Goal: Task Accomplishment & Management: Complete application form

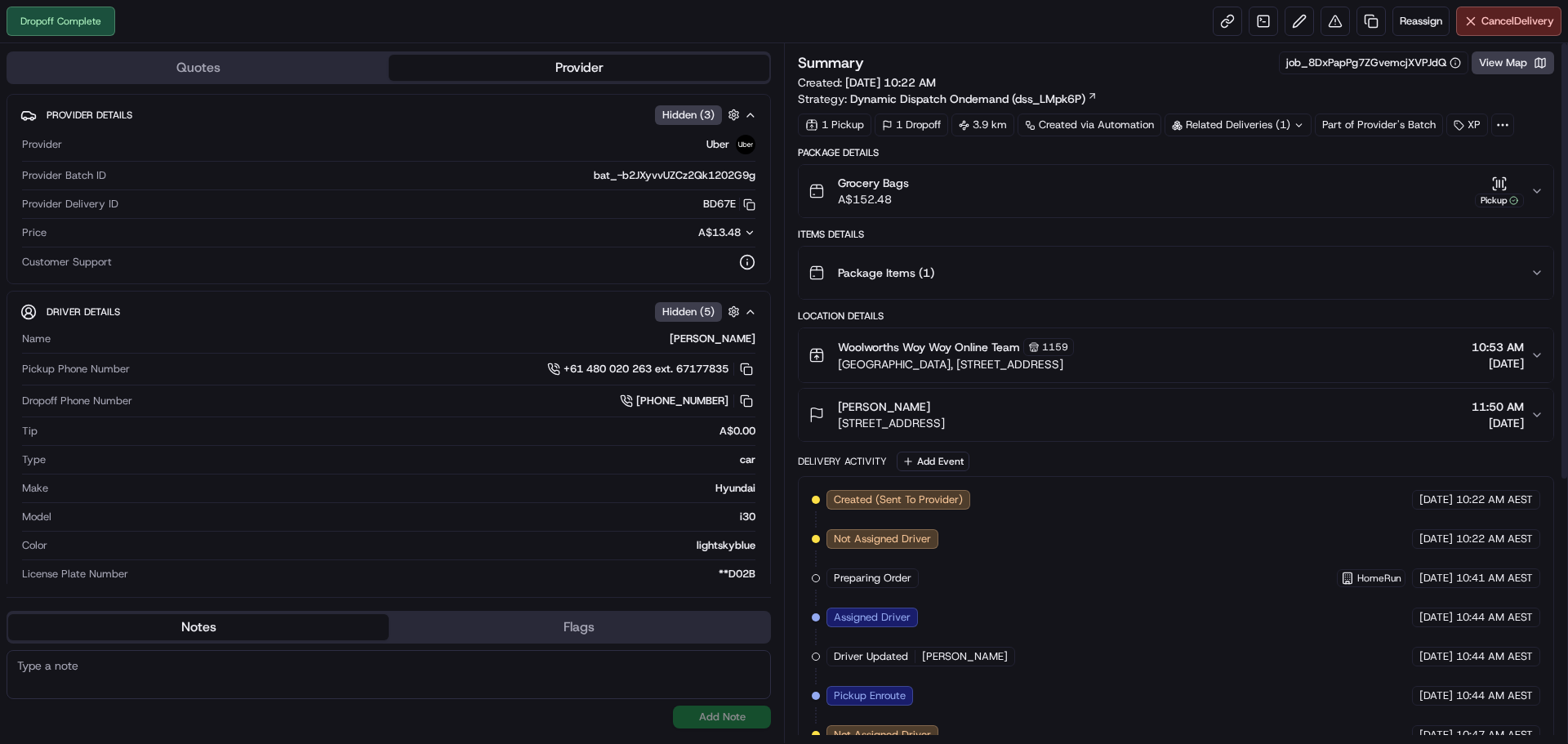
click at [1525, 186] on div "Grocery Bags A$152.48 Pickup" at bounding box center [1169, 191] width 722 height 33
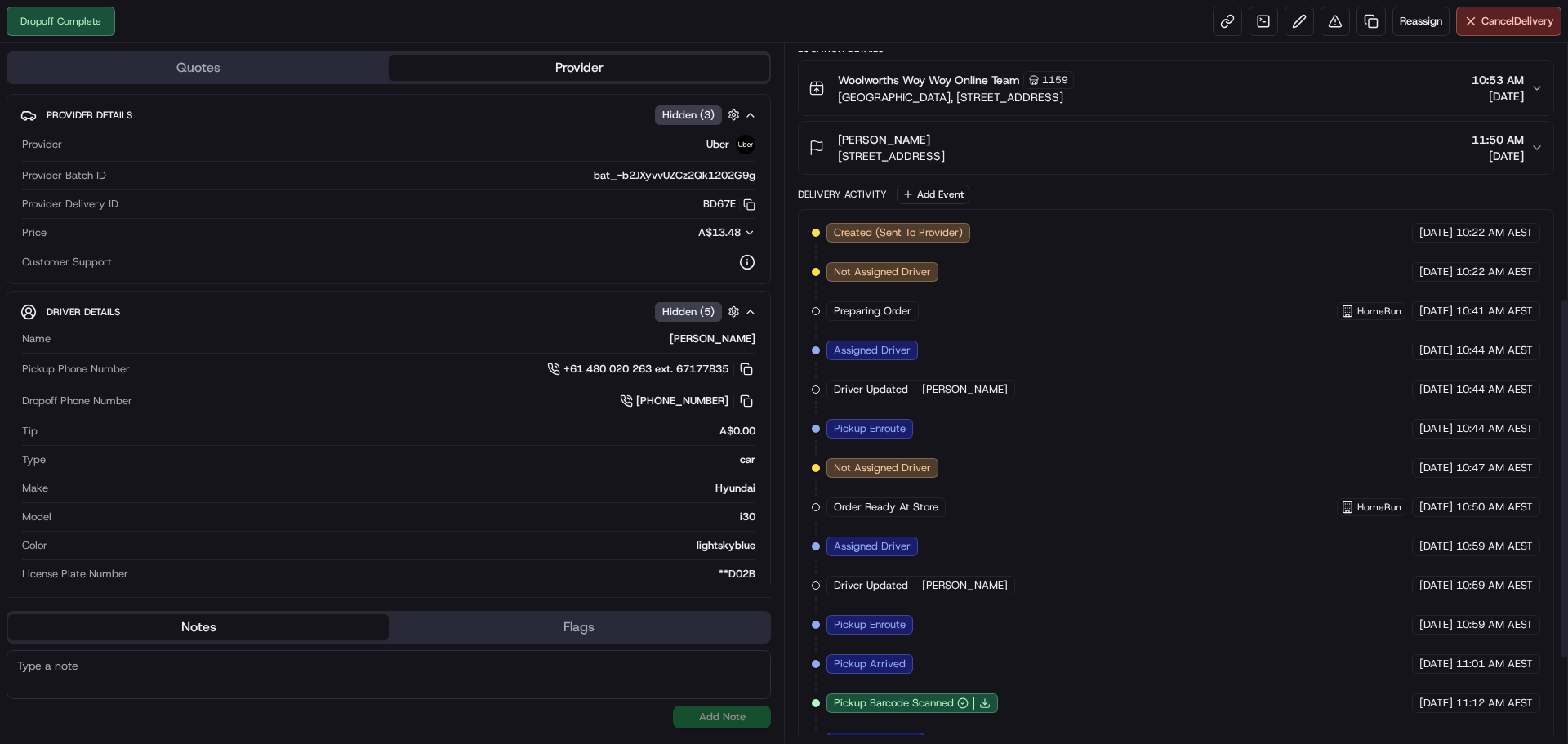
scroll to position [490, 0]
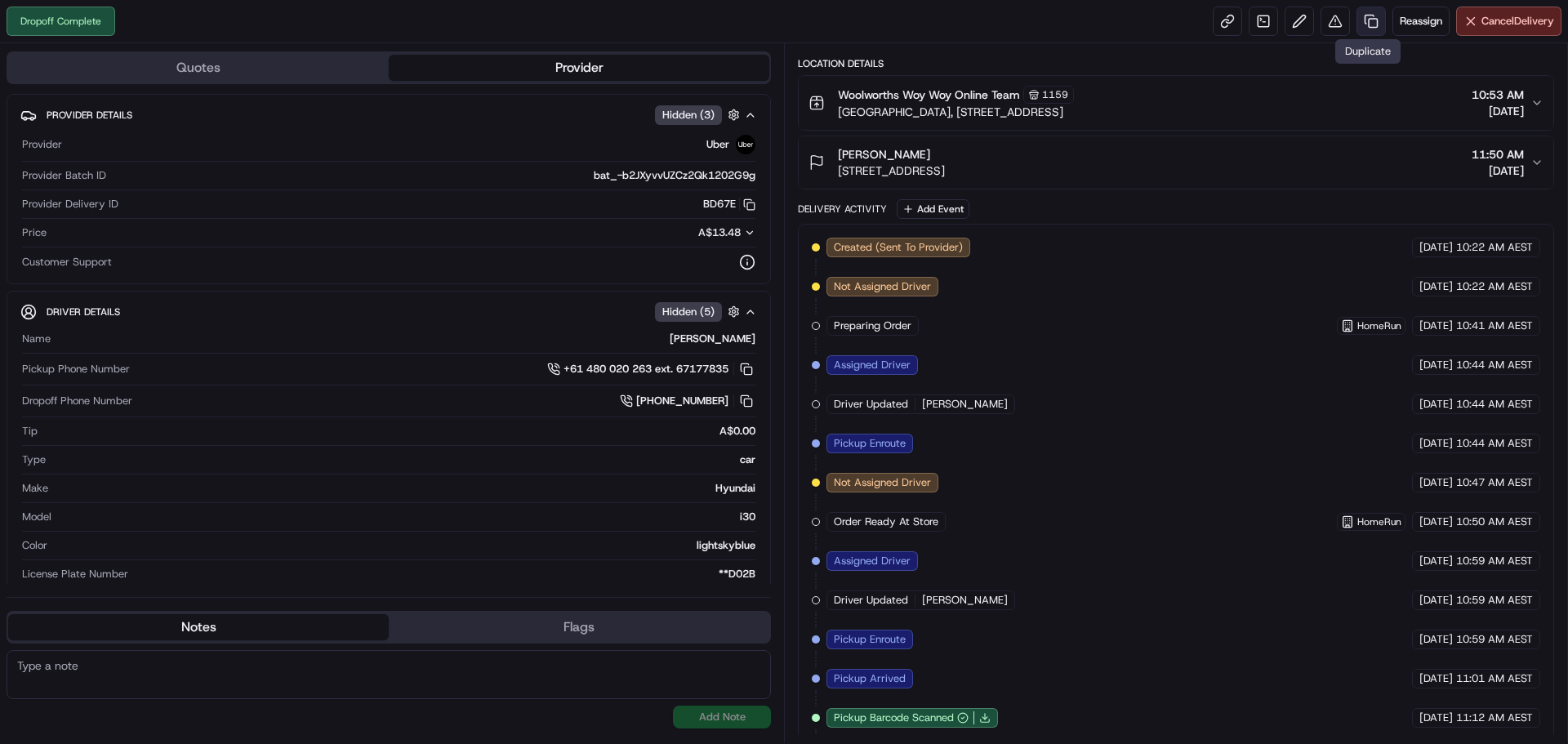
click at [1368, 17] on link at bounding box center [1370, 21] width 29 height 29
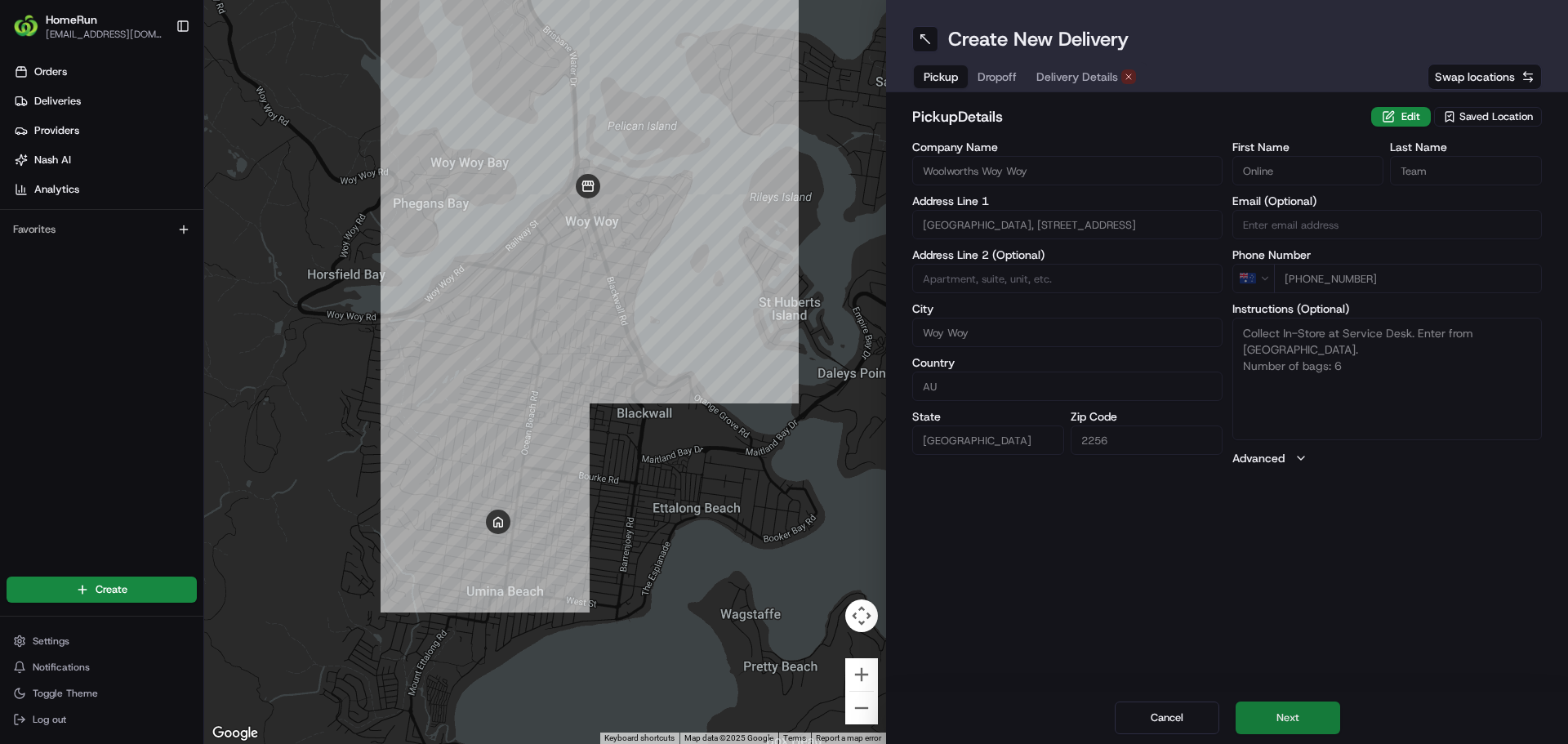
click at [1301, 720] on button "Next" at bounding box center [1288, 718] width 104 height 33
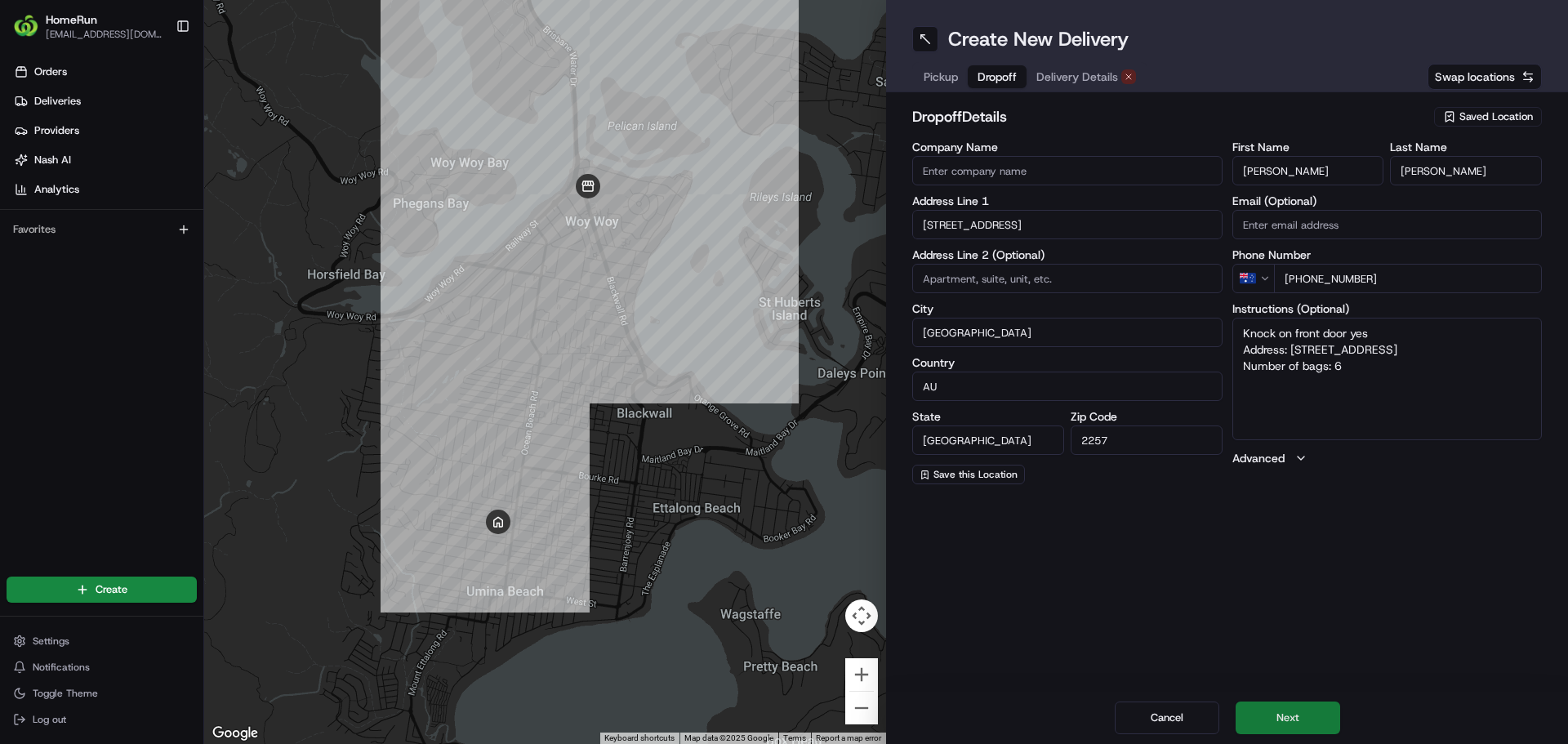
click at [1301, 720] on button "Next" at bounding box center [1288, 718] width 104 height 33
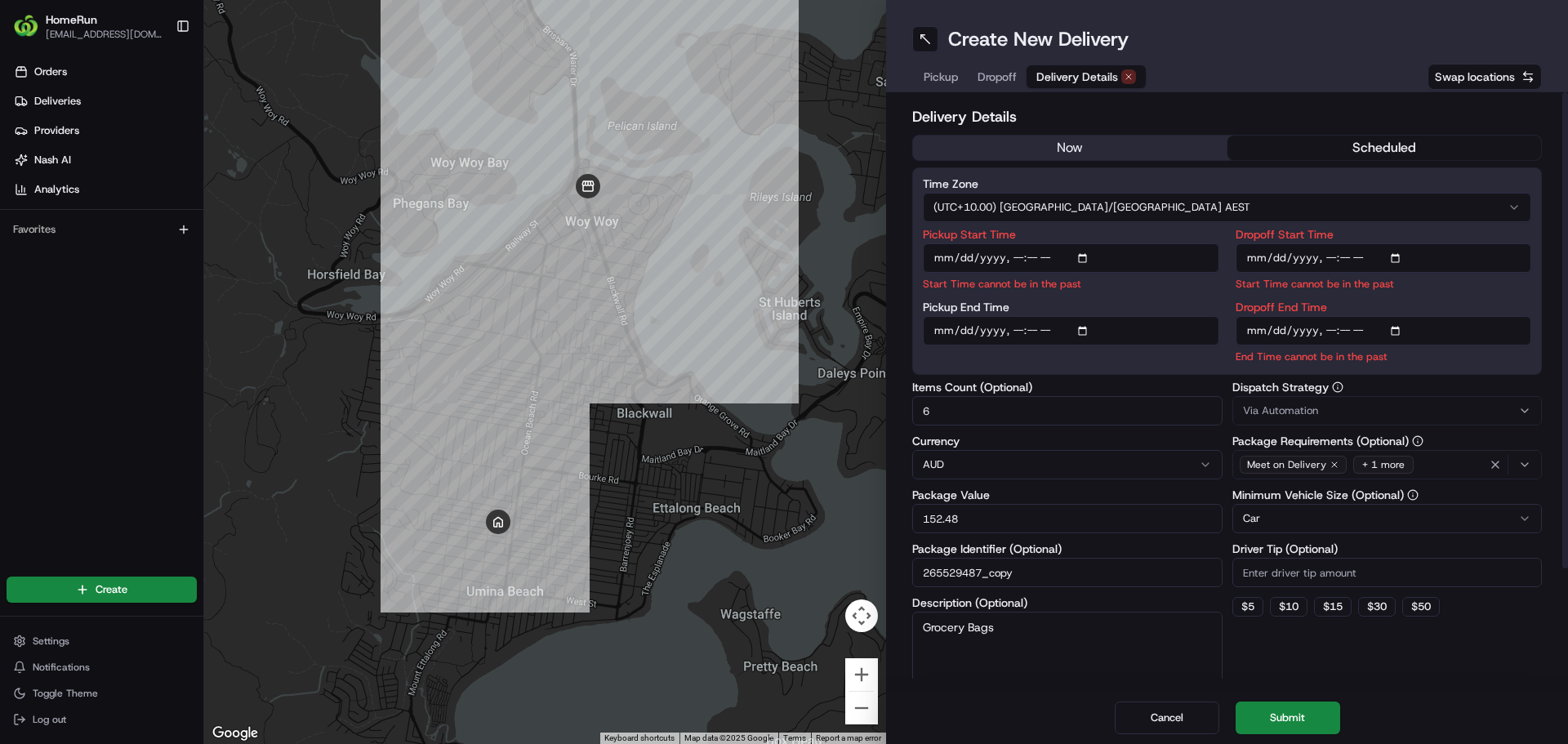
click at [1180, 154] on button "now" at bounding box center [1070, 147] width 315 height 24
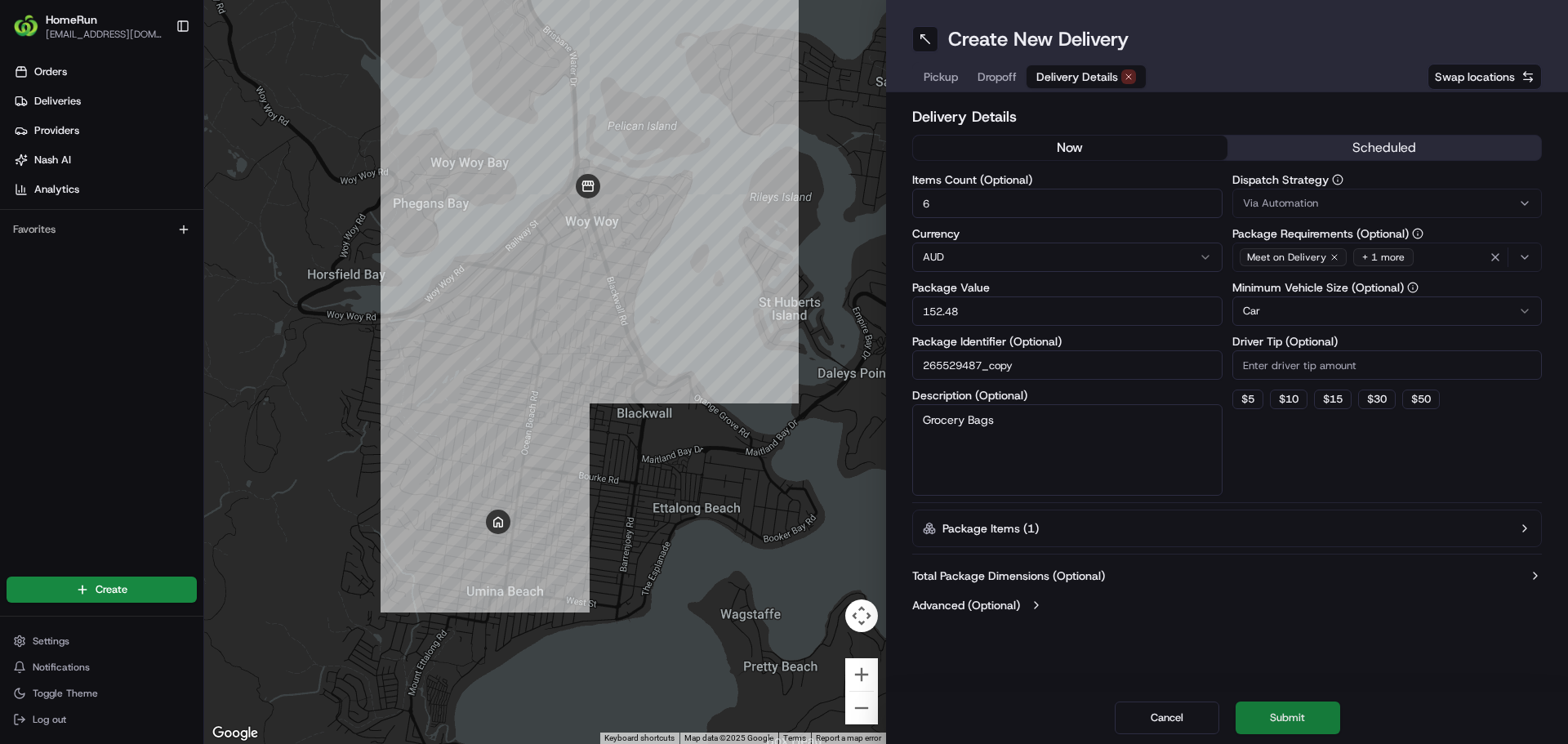
click at [1296, 713] on button "Submit" at bounding box center [1288, 718] width 104 height 33
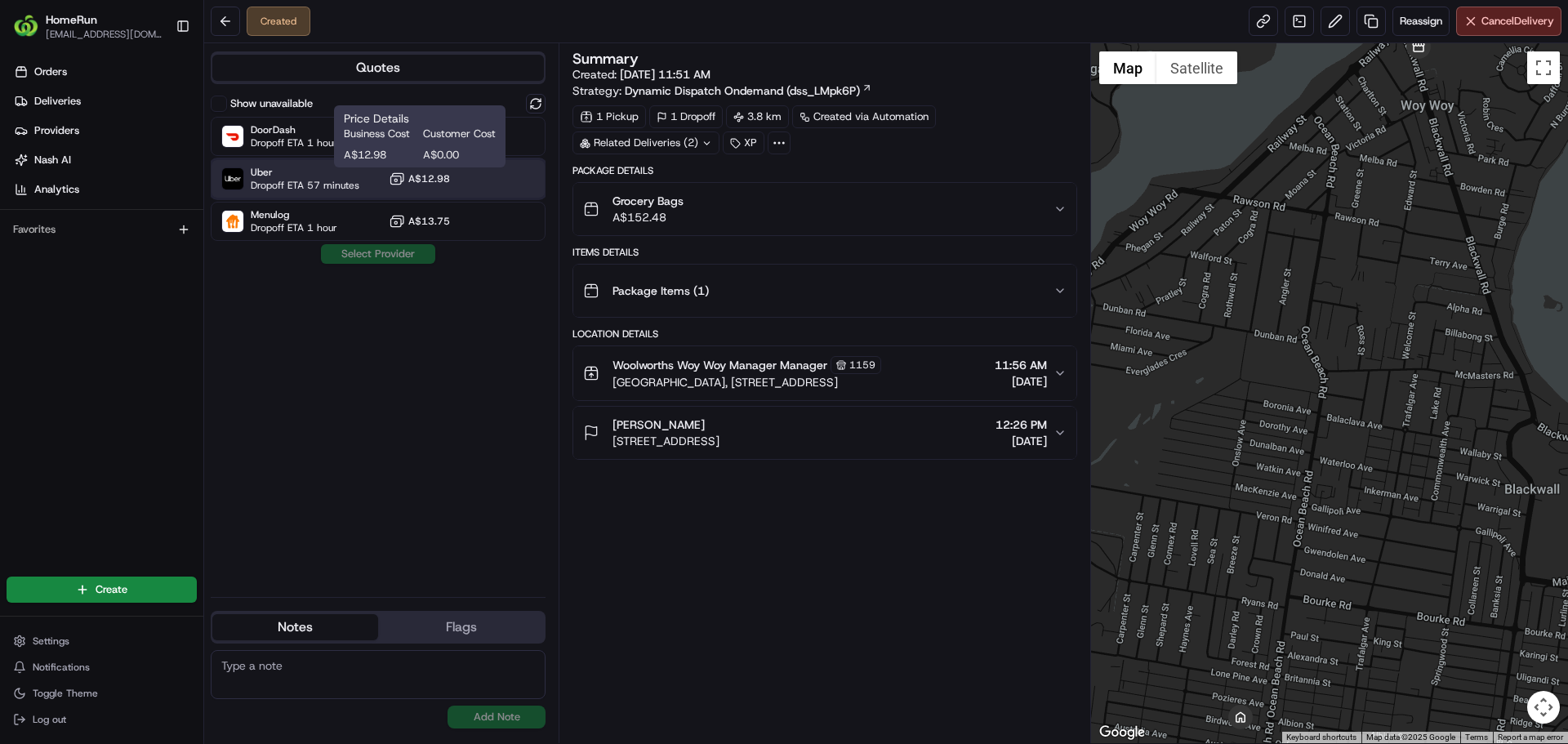
click at [327, 182] on span "Dropoff ETA 57 minutes" at bounding box center [305, 186] width 109 height 13
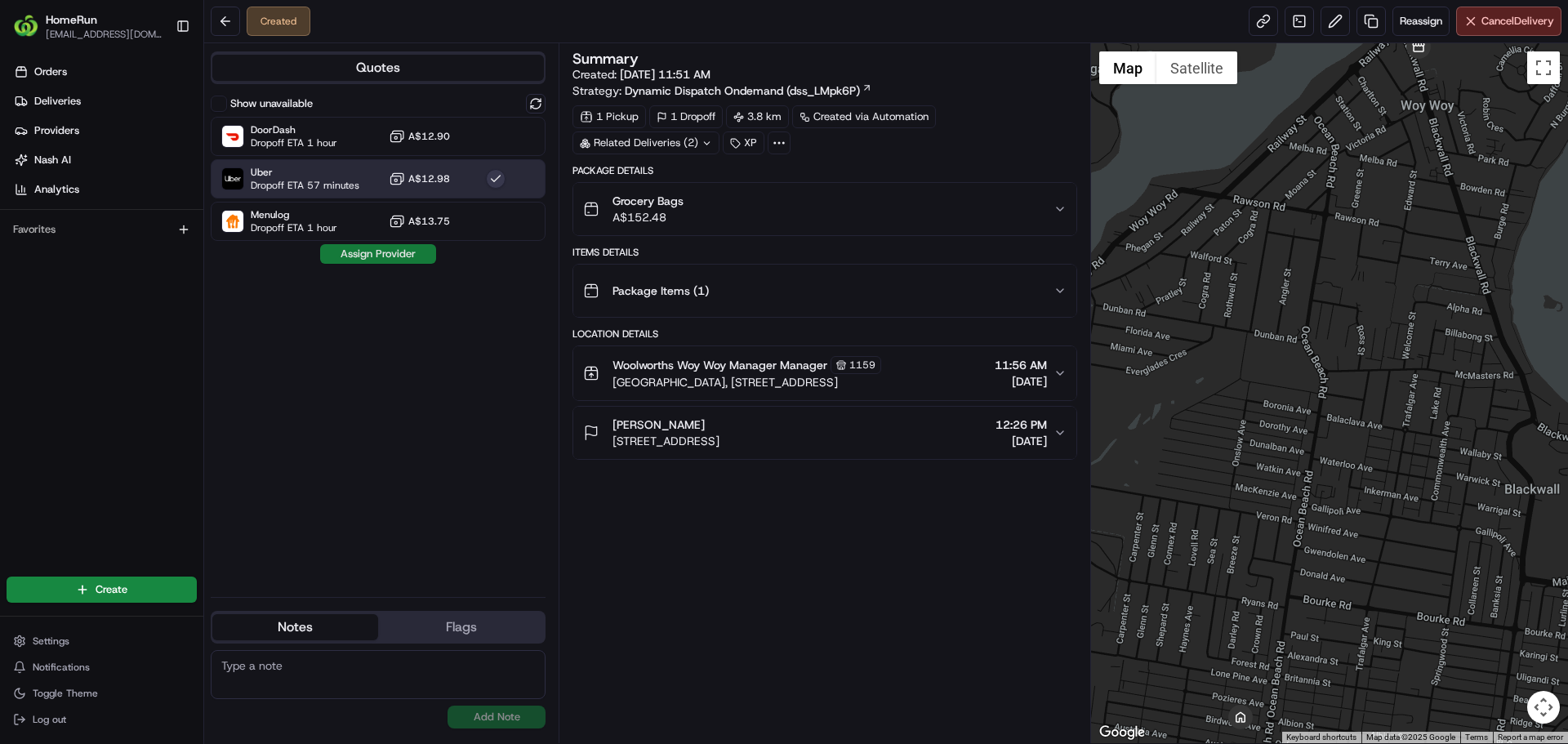
click at [356, 259] on button "Assign Provider" at bounding box center [379, 253] width 116 height 19
